Goal: Transaction & Acquisition: Download file/media

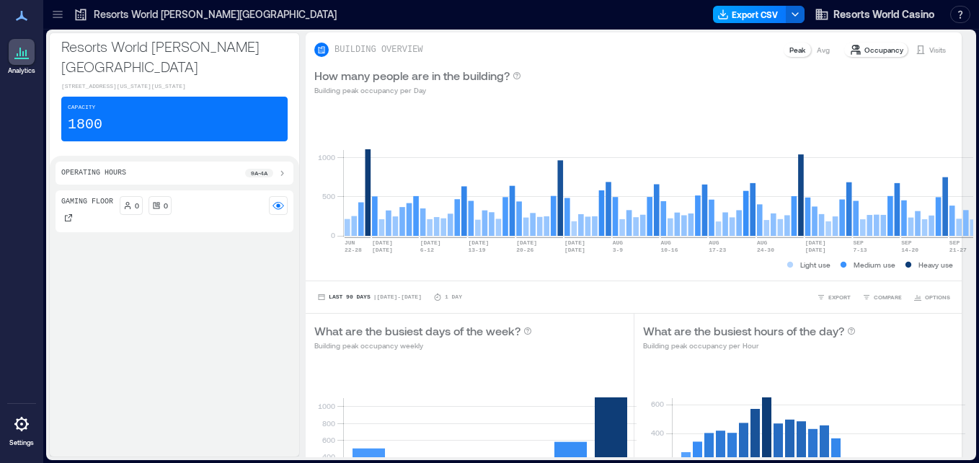
click at [747, 19] on button "Export CSV" at bounding box center [750, 14] width 74 height 17
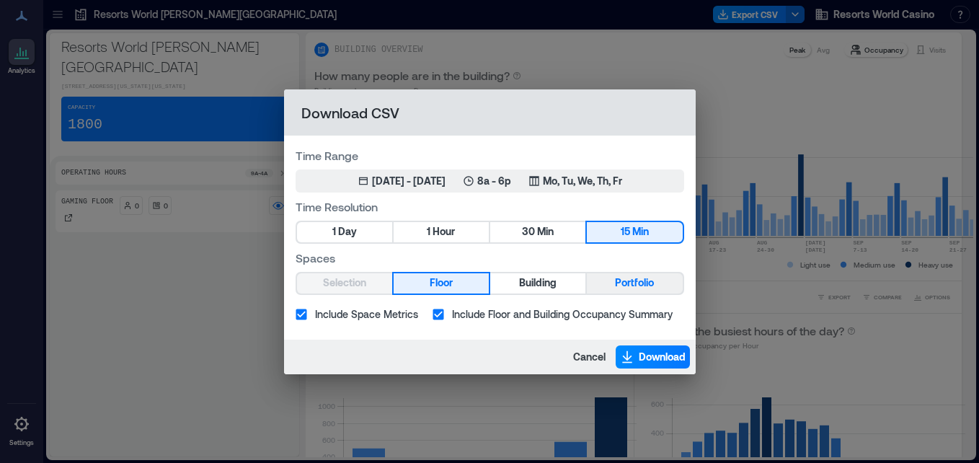
click at [621, 283] on span "Portfolio" at bounding box center [634, 283] width 39 height 18
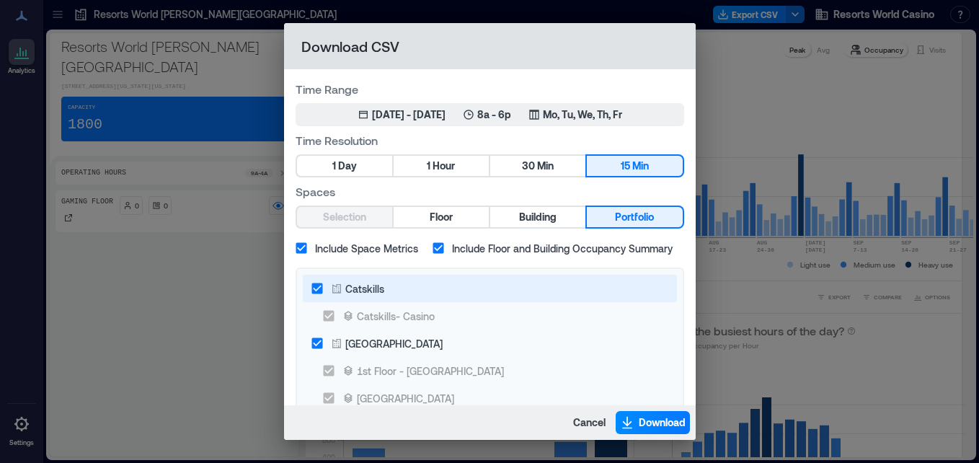
click at [389, 292] on label "Catskills" at bounding box center [480, 288] width 353 height 27
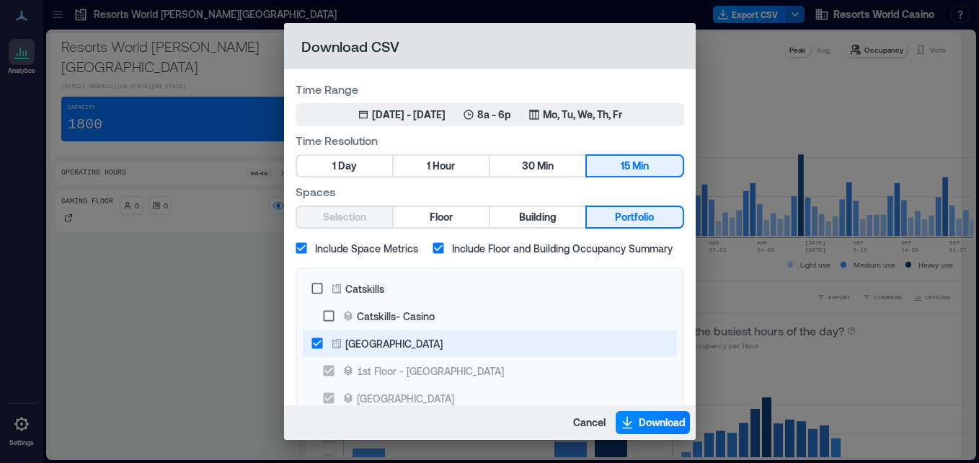
click at [405, 341] on div "[GEOGRAPHIC_DATA]" at bounding box center [393, 343] width 97 height 15
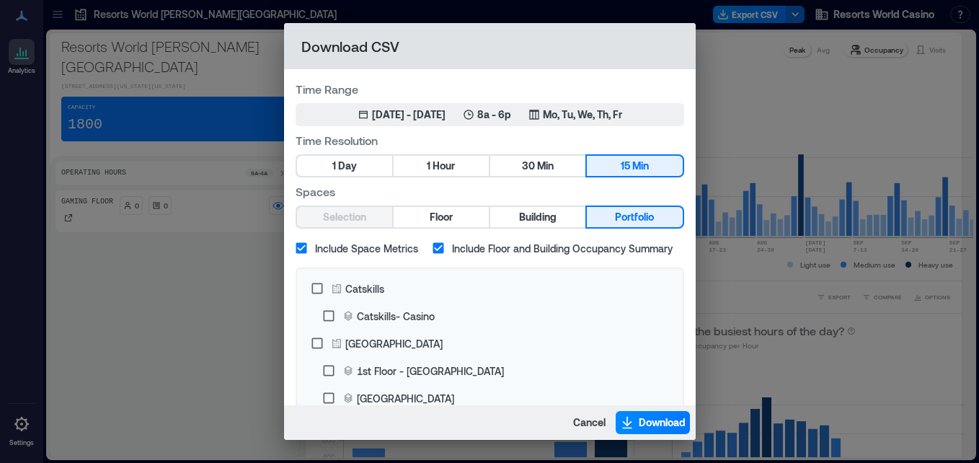
click at [568, 127] on div "Time Range Jun 25, 2025 - [DATE] 8a - 6p Mo, Tu, We, Th, Fr Time Resolution 1 D…" at bounding box center [490, 289] width 412 height 441
click at [568, 115] on p "Mo, Tu, We, Th, Fr" at bounding box center [582, 114] width 79 height 14
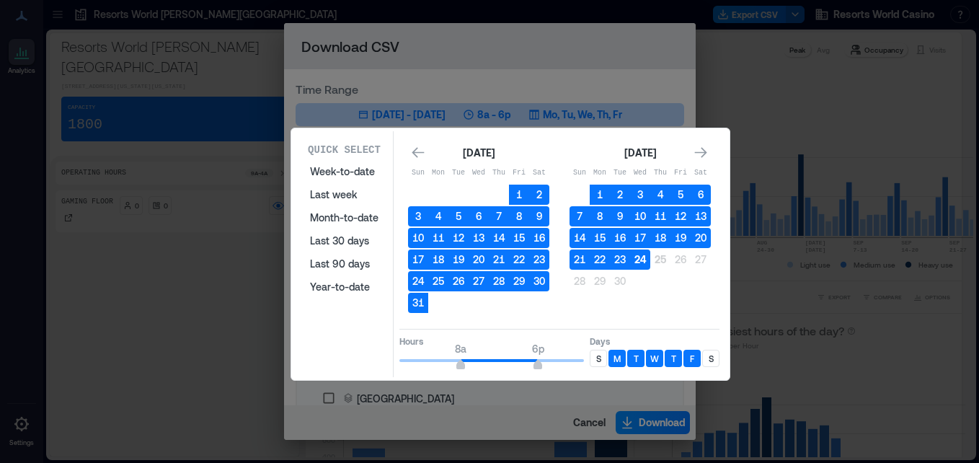
click at [647, 260] on button "24" at bounding box center [640, 259] width 20 height 20
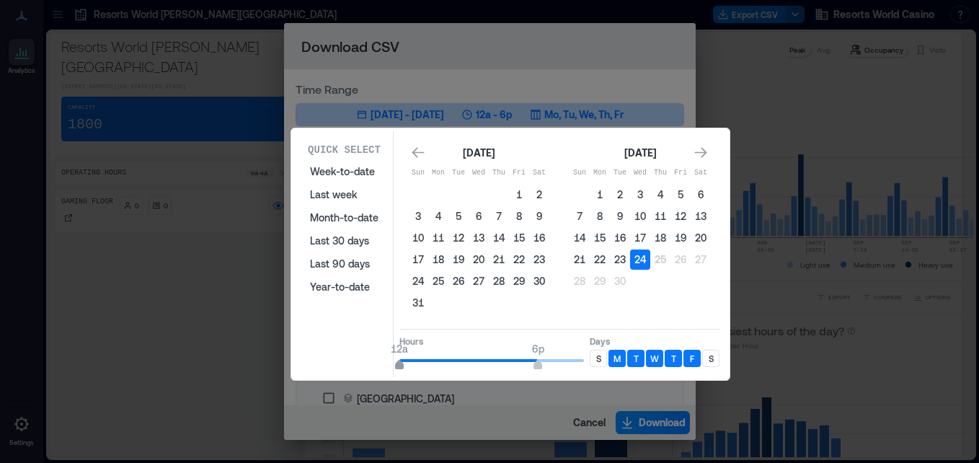
type input "*"
drag, startPoint x: 463, startPoint y: 363, endPoint x: 388, endPoint y: 353, distance: 75.7
click at [388, 353] on div "Quick Select Week-to-date Last week Month-to-date Last 30 days Last 90 days Yea…" at bounding box center [511, 254] width 430 height 246
type input "*"
drag, startPoint x: 533, startPoint y: 361, endPoint x: 429, endPoint y: 351, distance: 104.3
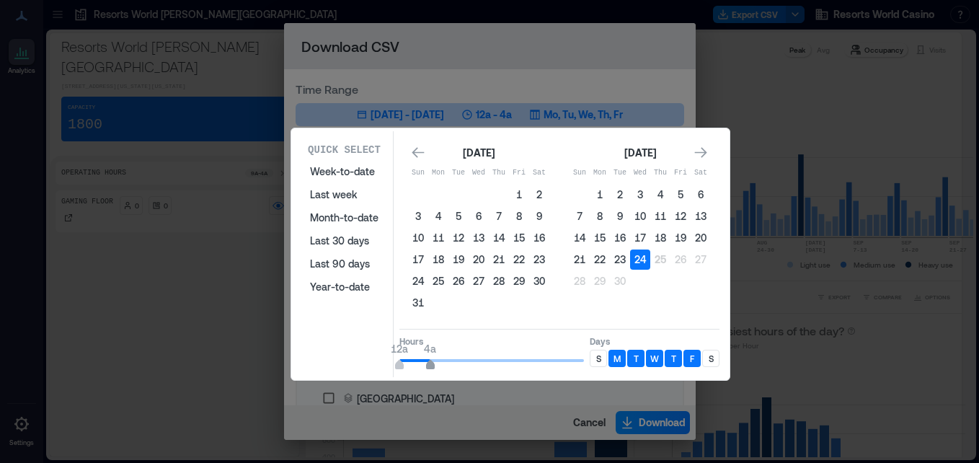
click at [429, 351] on span "12a 4a" at bounding box center [491, 361] width 185 height 22
click at [604, 361] on div "S" at bounding box center [598, 358] width 17 height 17
click at [709, 362] on p "S" at bounding box center [711, 359] width 5 height 12
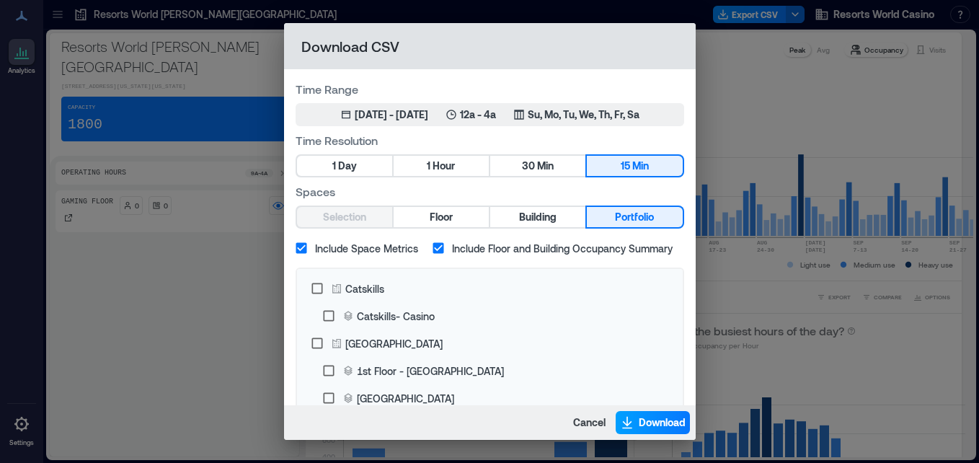
click at [654, 421] on span "Download" at bounding box center [662, 422] width 47 height 14
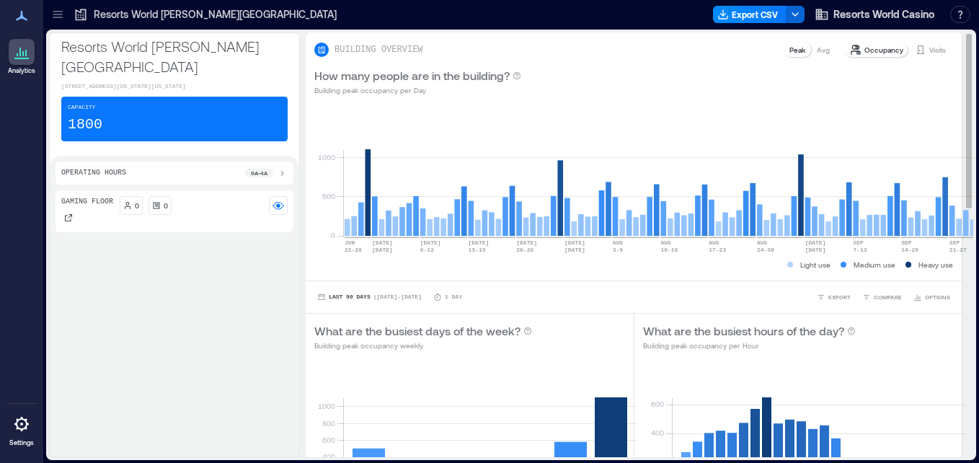
click at [573, 45] on div "BUILDING OVERVIEW Peak Avg Occupancy Visits" at bounding box center [633, 49] width 639 height 17
click at [730, 6] on button "Export CSV" at bounding box center [750, 14] width 74 height 17
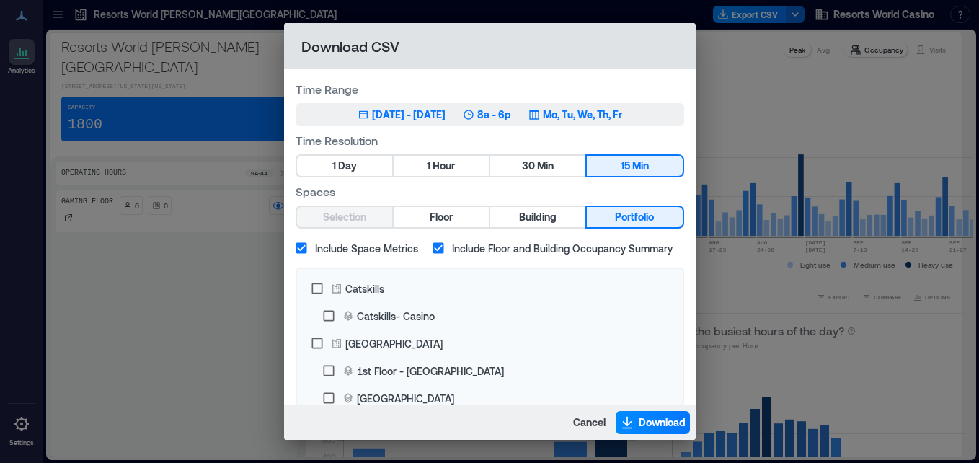
click at [582, 114] on p "Mo, Tu, We, Th, Fr" at bounding box center [582, 114] width 79 height 14
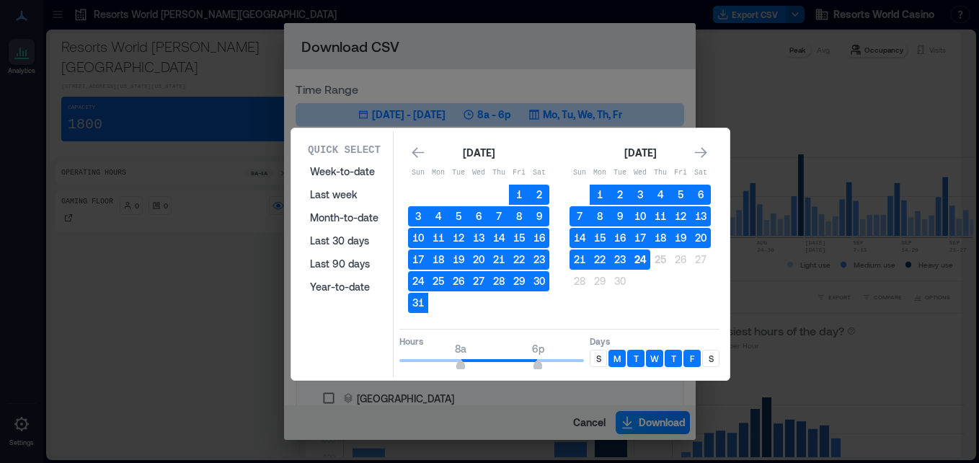
click at [644, 268] on button "24" at bounding box center [640, 259] width 20 height 20
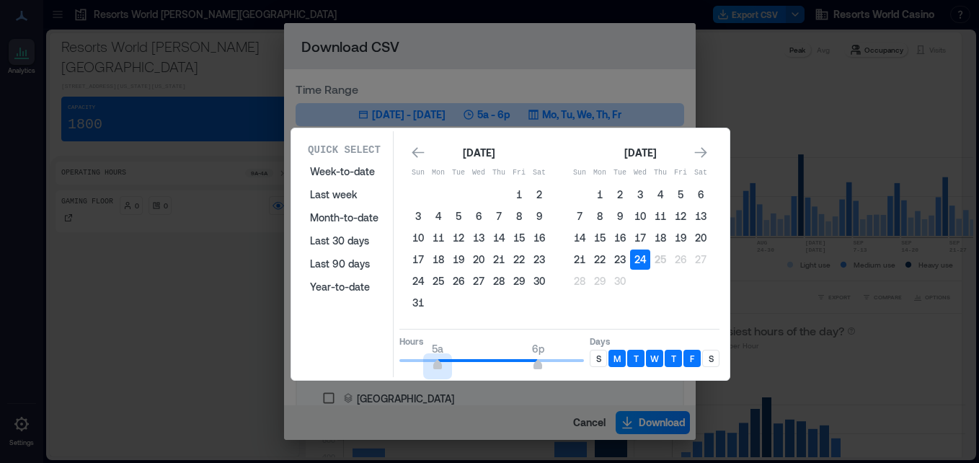
type input "*"
drag, startPoint x: 451, startPoint y: 357, endPoint x: 430, endPoint y: 359, distance: 21.7
click at [430, 359] on span "4a 6p" at bounding box center [491, 361] width 185 height 22
type input "**"
drag, startPoint x: 539, startPoint y: 358, endPoint x: 616, endPoint y: 365, distance: 77.5
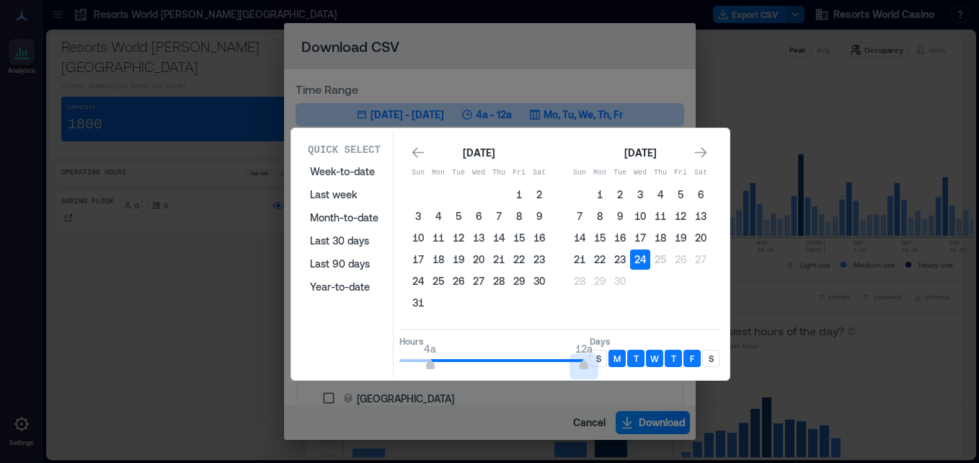
click at [616, 365] on div "Hours 4a 12a Days S M T W T F S" at bounding box center [559, 350] width 320 height 43
click at [601, 358] on p "S" at bounding box center [598, 359] width 5 height 12
click at [710, 359] on p "S" at bounding box center [711, 359] width 5 height 12
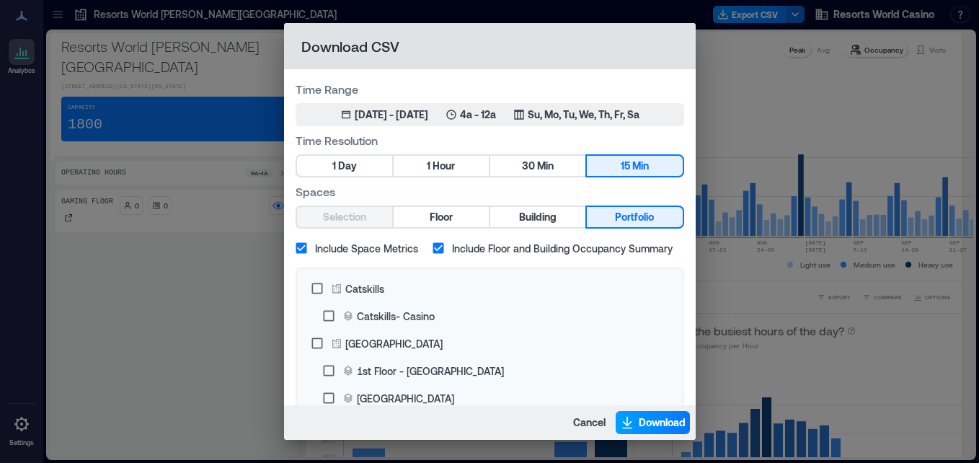
click at [668, 412] on button "Download" at bounding box center [653, 422] width 74 height 23
